Goal: Task Accomplishment & Management: Manage account settings

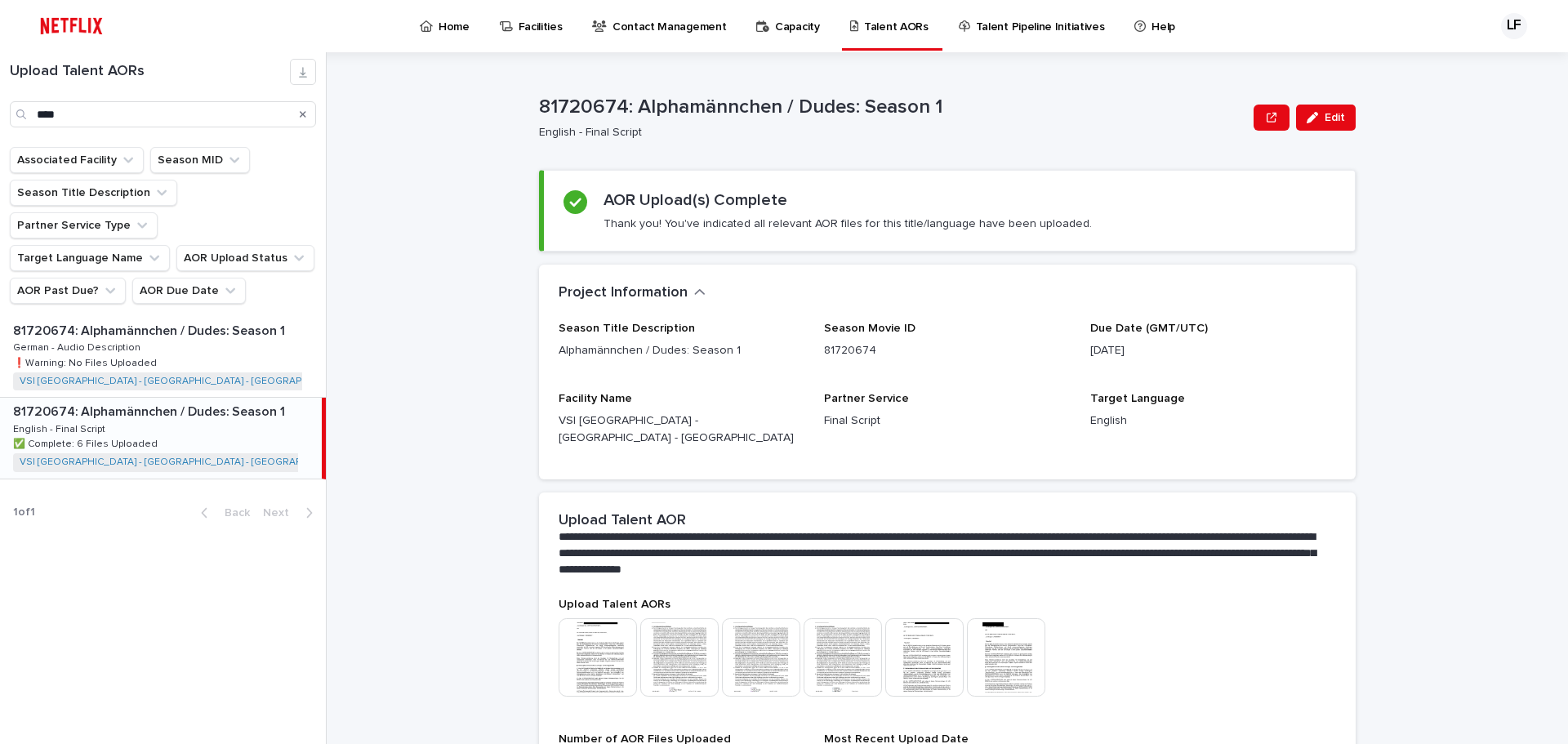
click at [1000, 147] on div "81720674: Alphamännchen / Dudes: Season 1 English - Final Script Edit" at bounding box center [947, 118] width 816 height 66
click at [1499, 23] on div "LF" at bounding box center [1508, 26] width 53 height 26
click at [1508, 28] on div at bounding box center [784, 26] width 1568 height 52
click at [1508, 28] on div "LF" at bounding box center [1513, 26] width 26 height 26
click at [1481, 64] on p "Log Out" at bounding box center [1498, 69] width 103 height 28
